Goal: Use online tool/utility: Utilize a website feature to perform a specific function

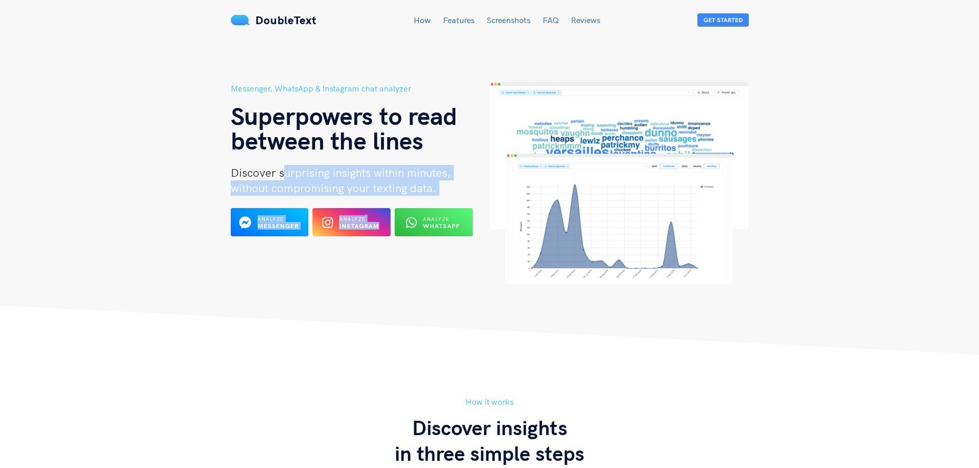
drag, startPoint x: 285, startPoint y: 178, endPoint x: 418, endPoint y: 202, distance: 135.6
click at [418, 202] on div "Messenger, WhatsApp & Instagram chat analyzer Superpowers to read between the l…" at bounding box center [360, 183] width 259 height 202
click at [431, 194] on span "without compromising your texting data." at bounding box center [333, 188] width 205 height 14
click at [279, 216] on span "Analyze" at bounding box center [270, 219] width 27 height 7
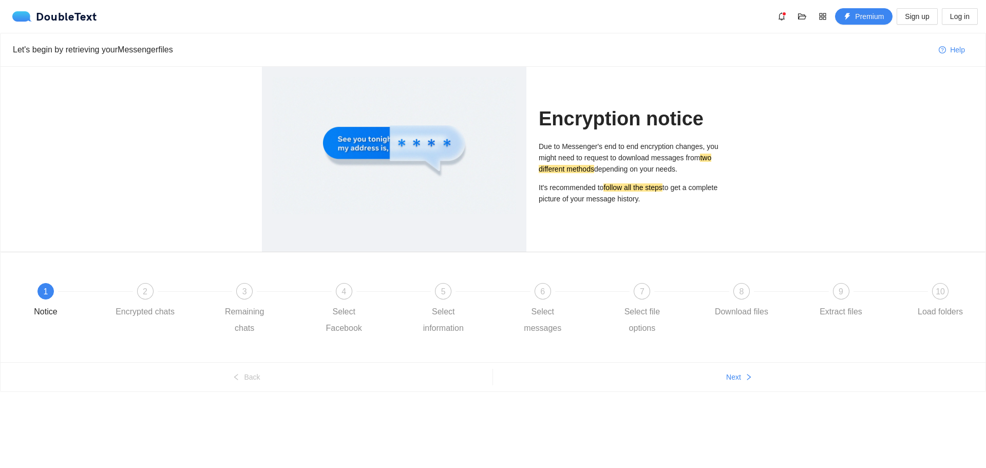
click at [733, 388] on ul "Back Next" at bounding box center [493, 376] width 985 height 29
click at [732, 374] on span "Next" at bounding box center [733, 376] width 15 height 11
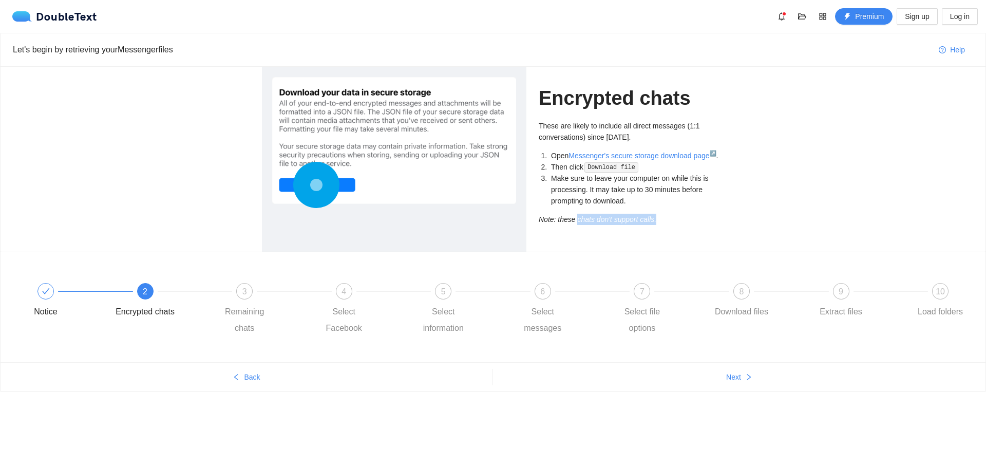
drag, startPoint x: 577, startPoint y: 214, endPoint x: 651, endPoint y: 218, distance: 74.1
click at [651, 218] on icon "Note: these chats don't support calls." at bounding box center [598, 219] width 118 height 8
click at [650, 218] on icon "Note: these chats don't support calls." at bounding box center [598, 219] width 118 height 8
drag, startPoint x: 614, startPoint y: 176, endPoint x: 648, endPoint y: 202, distance: 42.8
click at [648, 202] on li "Make sure to leave your computer on while this is processing. It may take up to…" at bounding box center [636, 190] width 175 height 34
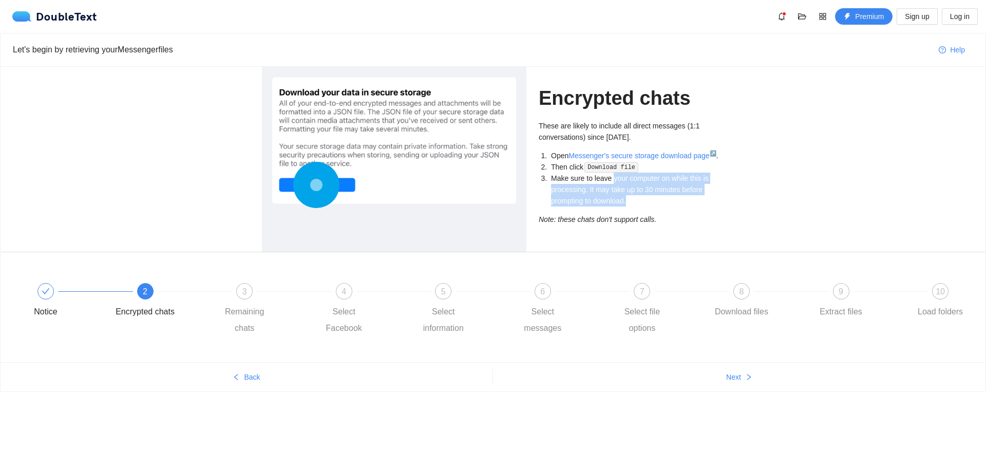
click at [648, 202] on li "Make sure to leave your computer on while this is processing. It may take up to…" at bounding box center [636, 190] width 175 height 34
click at [240, 294] on div "3" at bounding box center [244, 291] width 16 height 16
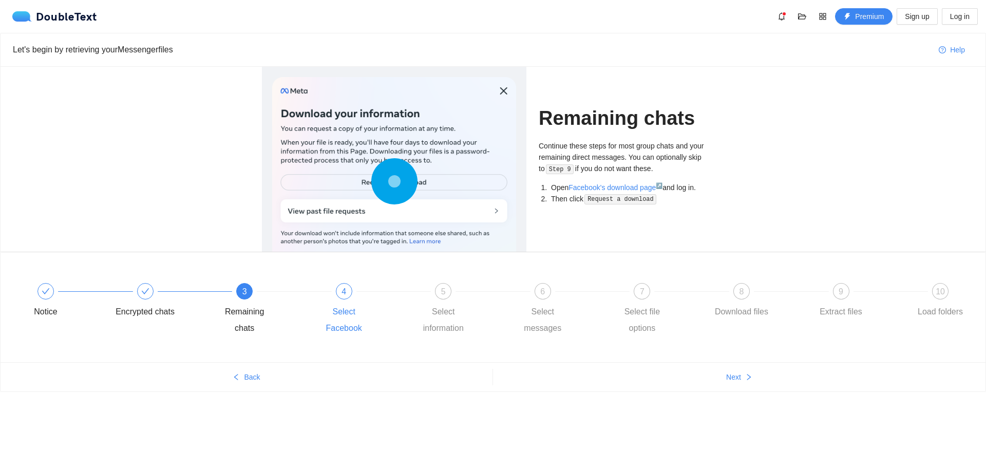
click at [342, 293] on span "4" at bounding box center [344, 291] width 5 height 9
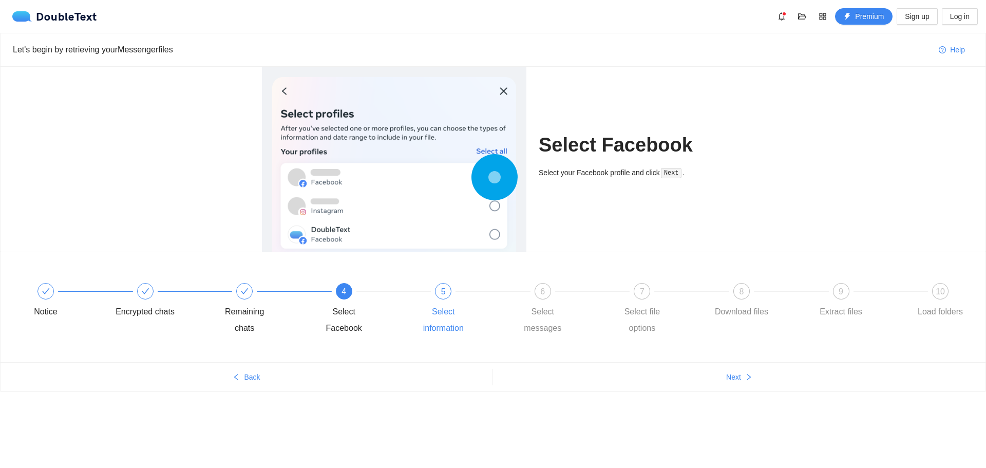
click at [442, 294] on span "5" at bounding box center [443, 291] width 5 height 9
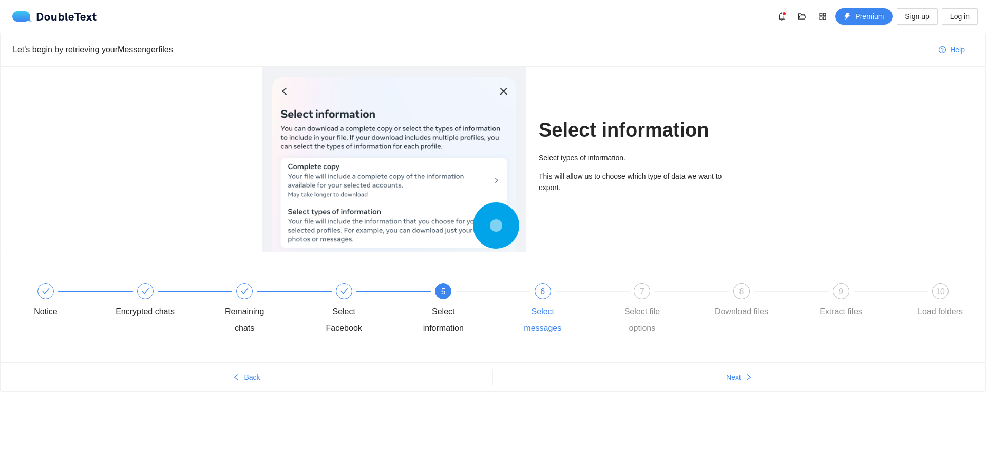
click at [542, 288] on span "6" at bounding box center [542, 291] width 5 height 9
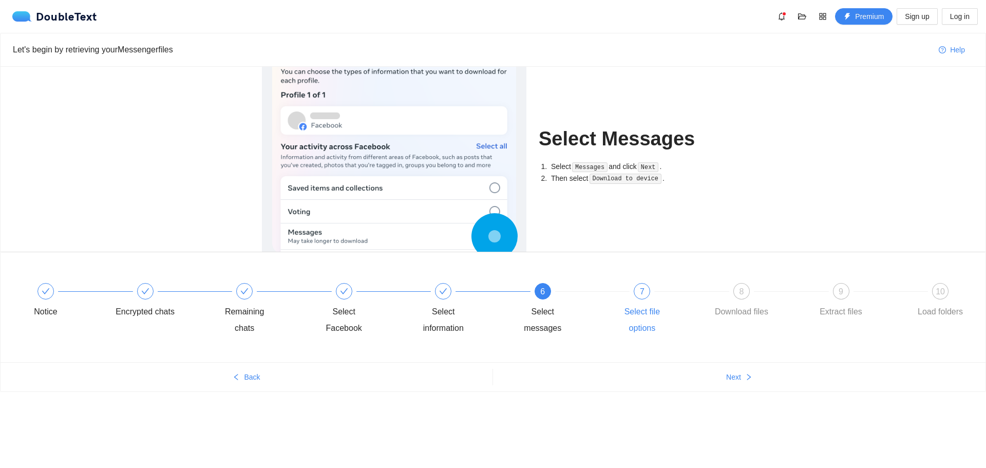
click at [644, 291] on span "7" at bounding box center [642, 291] width 5 height 9
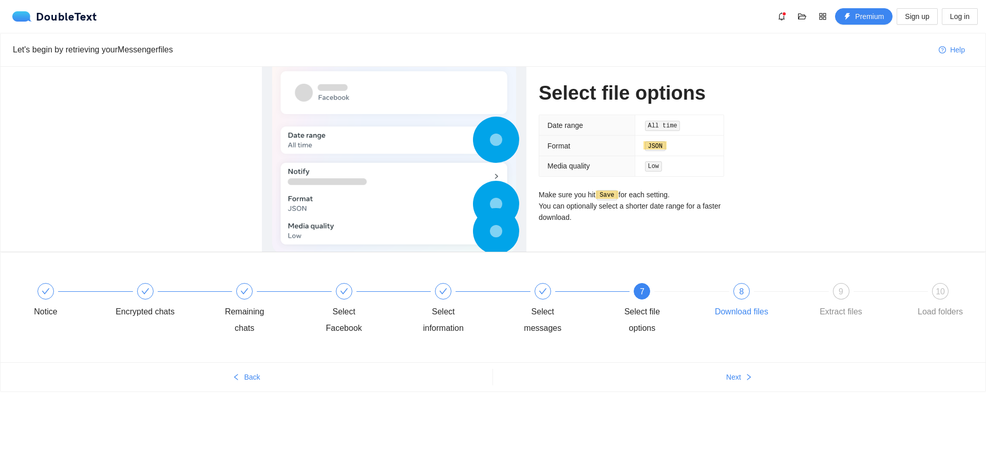
click at [743, 283] on div "8" at bounding box center [741, 291] width 16 height 16
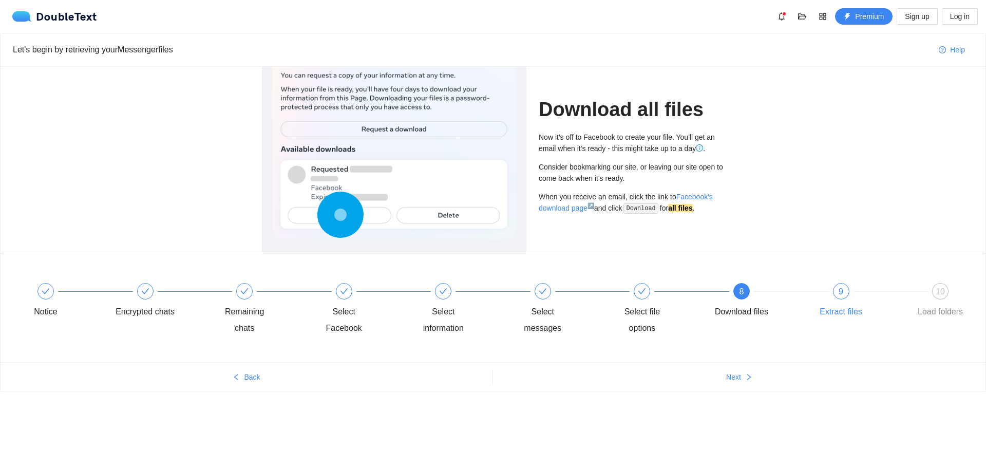
click at [842, 296] on span "9" at bounding box center [841, 291] width 5 height 9
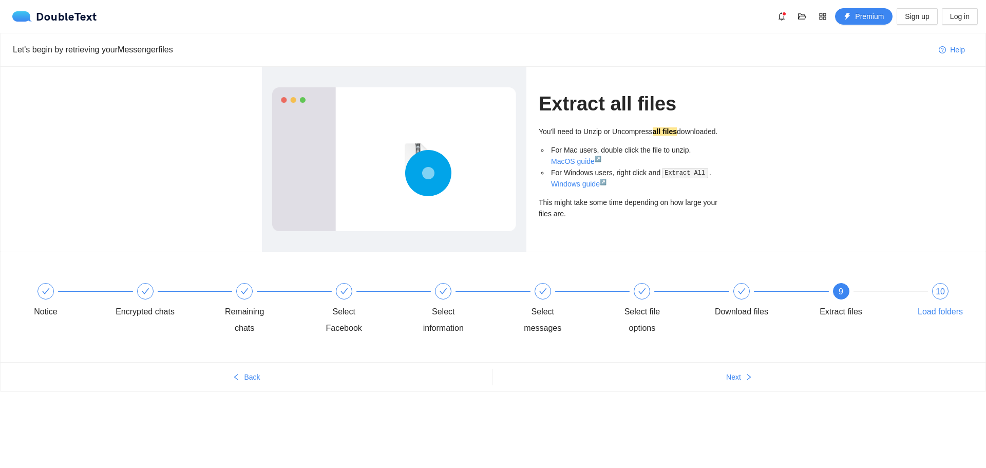
click at [933, 288] on div "10" at bounding box center [940, 291] width 16 height 16
